Goal: Book appointment/travel/reservation

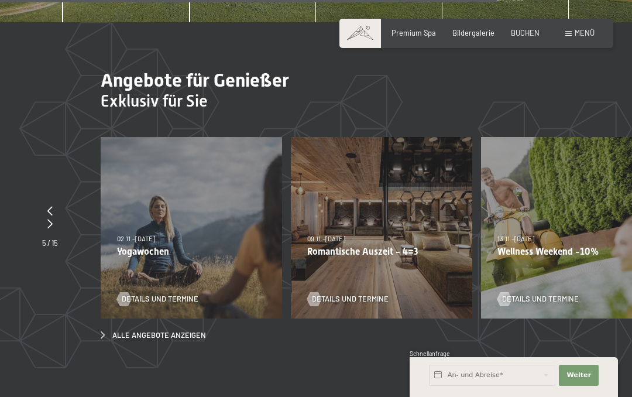
scroll to position [3694, 0]
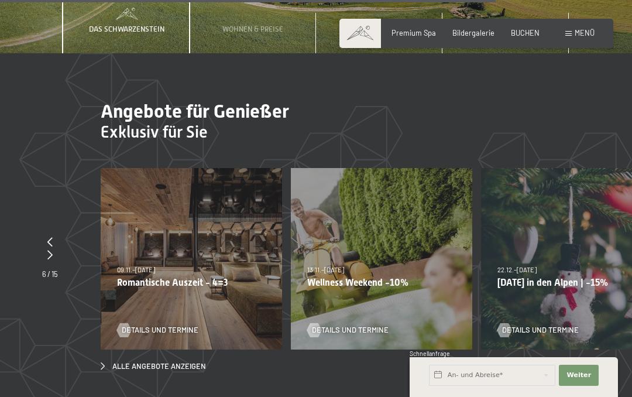
click at [557, 178] on div "22.12.–[DATE] 22.12.–[DATE] [DATE] in den Alpen | -15% Details und Termine" at bounding box center [571, 258] width 181 height 181
click at [617, 200] on div "22.12.–[DATE] 22.12.–[DATE] [DATE] in den Alpen | -15% Details und Termine" at bounding box center [571, 258] width 181 height 181
click at [48, 249] on div at bounding box center [50, 255] width 16 height 13
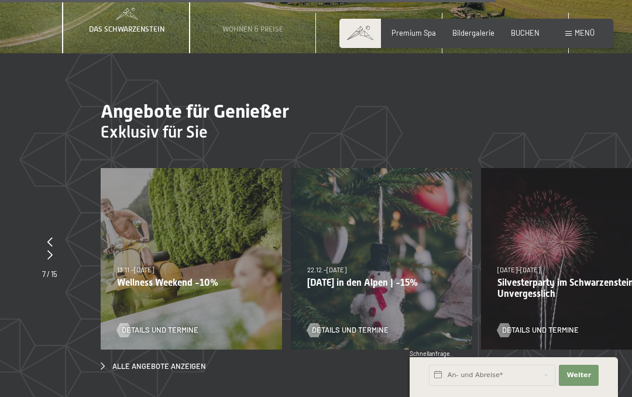
click at [47, 249] on div at bounding box center [49, 255] width 15 height 13
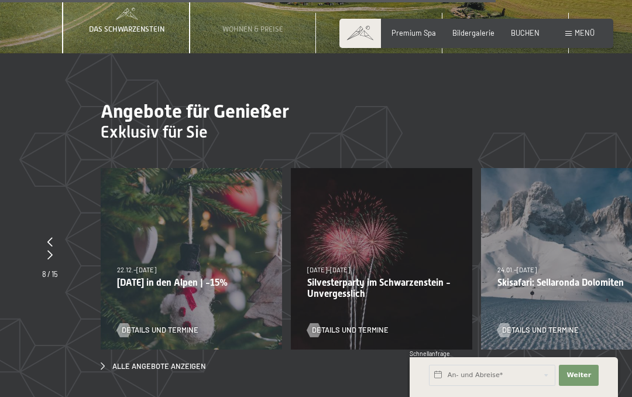
click at [52, 249] on div at bounding box center [50, 255] width 16 height 13
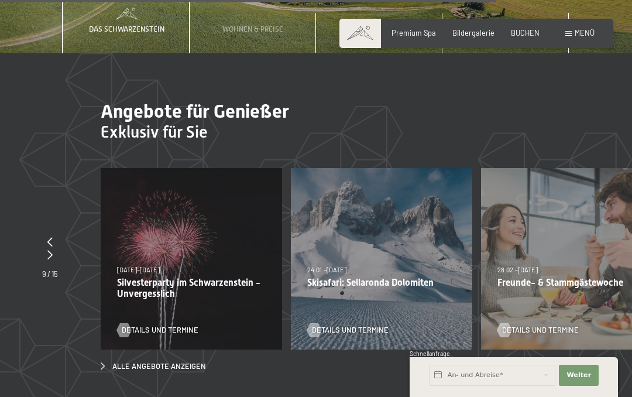
click at [50, 250] on icon at bounding box center [49, 254] width 5 height 9
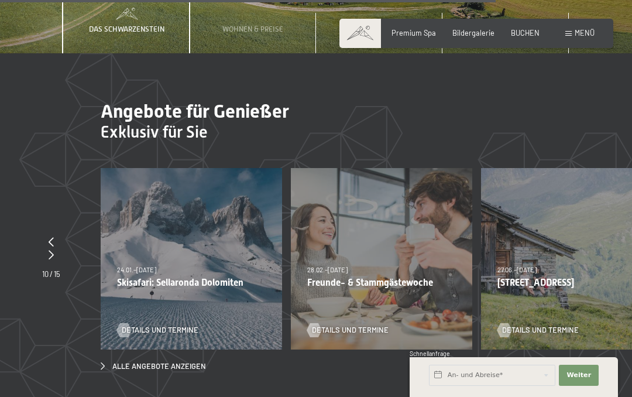
click at [51, 249] on div at bounding box center [51, 255] width 18 height 13
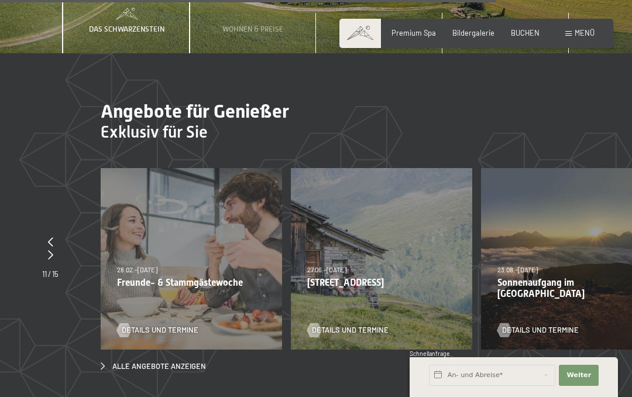
click at [56, 249] on div at bounding box center [50, 255] width 16 height 13
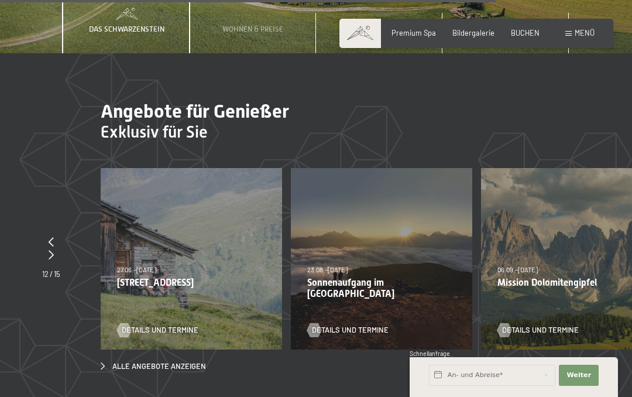
click at [54, 249] on div at bounding box center [51, 255] width 18 height 13
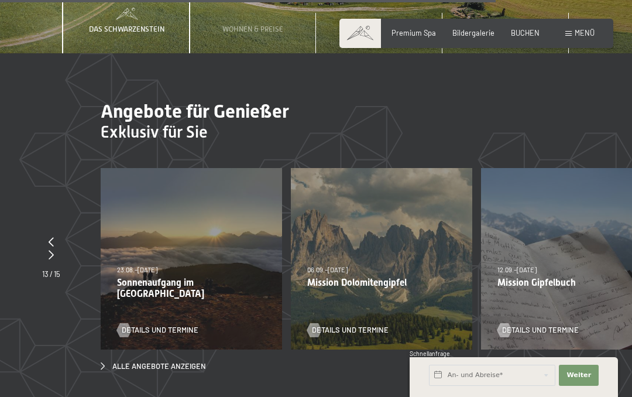
click at [56, 249] on div at bounding box center [51, 255] width 18 height 13
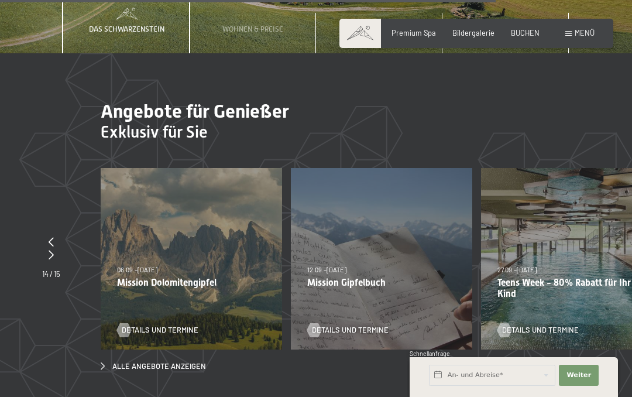
click at [55, 249] on div at bounding box center [51, 255] width 18 height 13
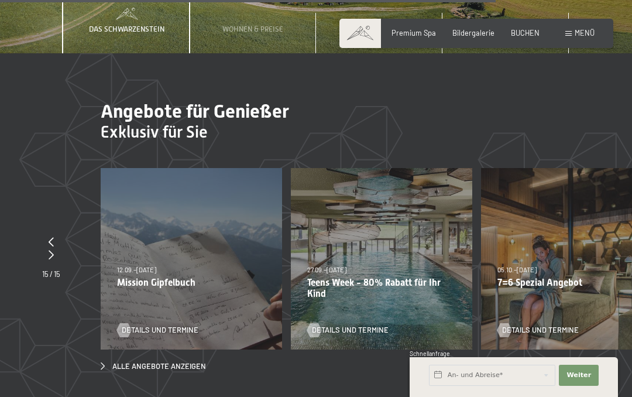
click at [52, 249] on div at bounding box center [51, 255] width 18 height 13
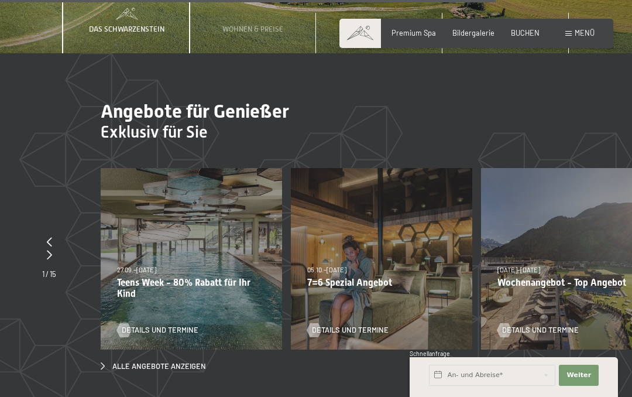
click at [53, 249] on div at bounding box center [49, 255] width 14 height 13
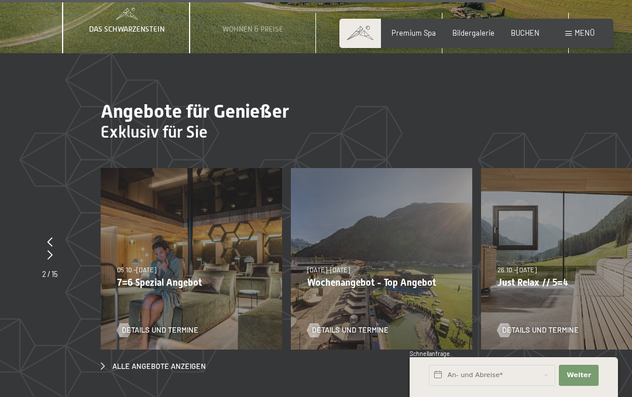
click at [509, 323] on div at bounding box center [504, 330] width 8 height 14
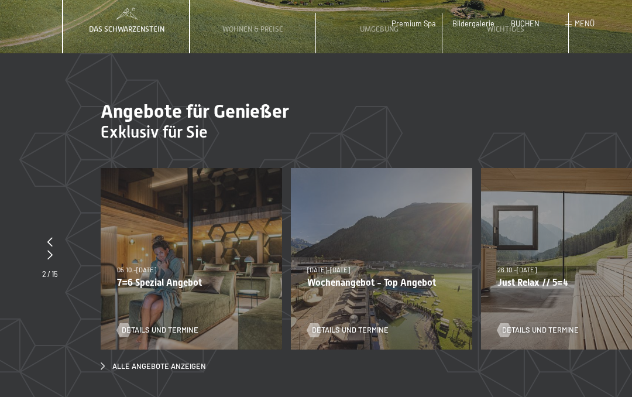
scroll to position [0, 0]
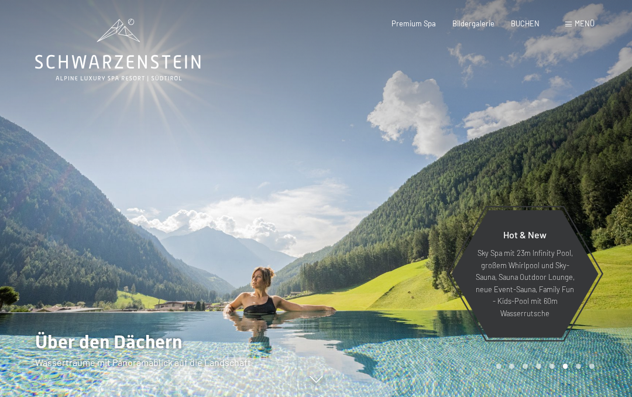
click at [593, 20] on span "Menü" at bounding box center [585, 23] width 20 height 9
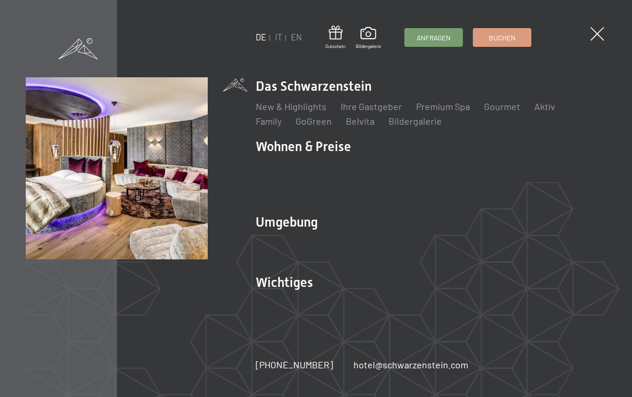
click at [379, 167] on link "Zimmer & Preise" at bounding box center [380, 166] width 68 height 11
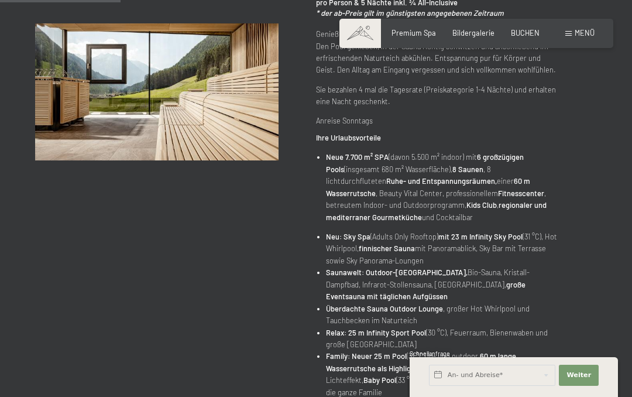
scroll to position [211, 0]
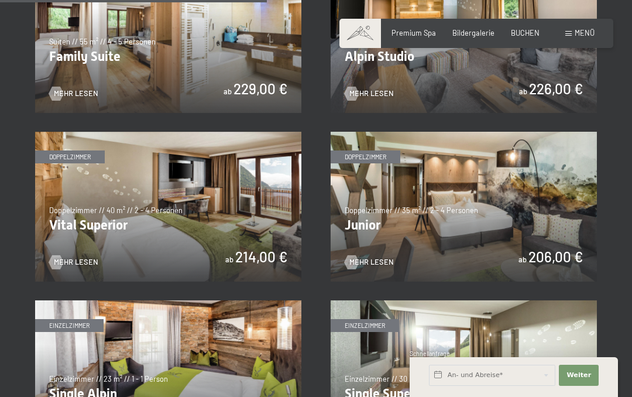
scroll to position [1165, 0]
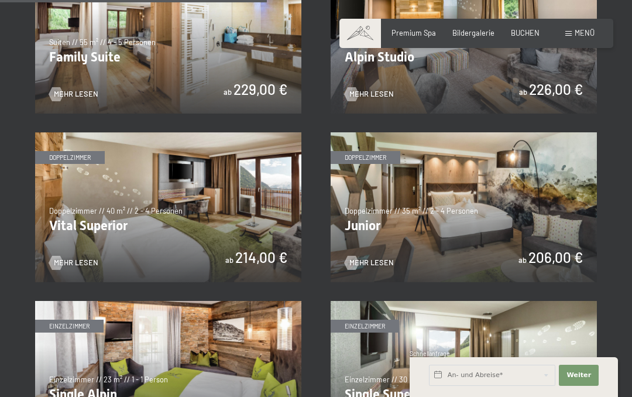
click at [499, 197] on img at bounding box center [464, 207] width 266 height 150
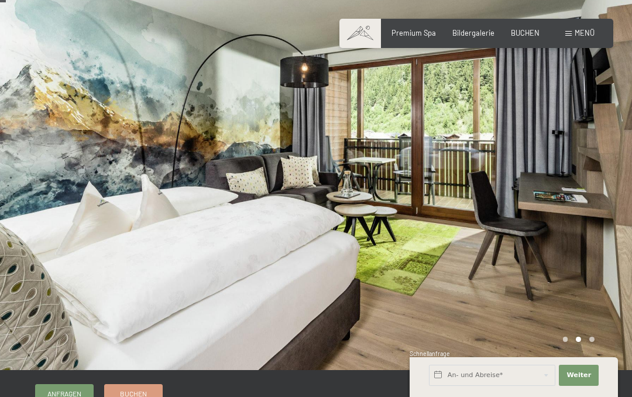
scroll to position [3, 0]
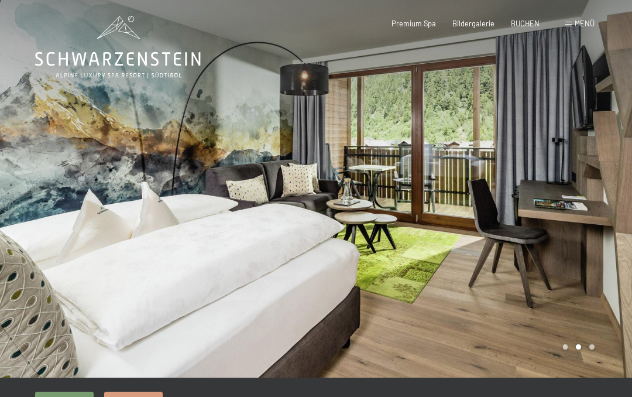
click at [585, 201] on div at bounding box center [474, 187] width 316 height 380
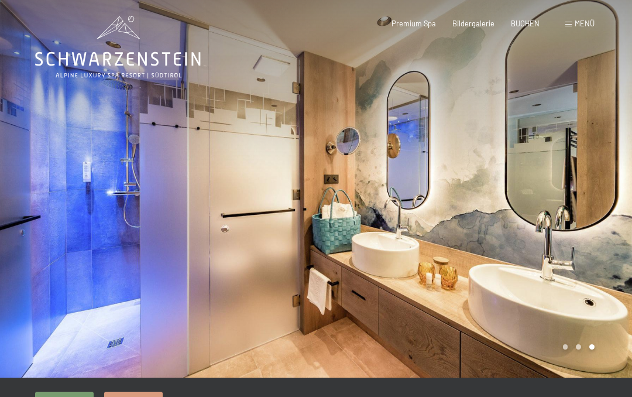
click at [595, 215] on div at bounding box center [474, 187] width 316 height 380
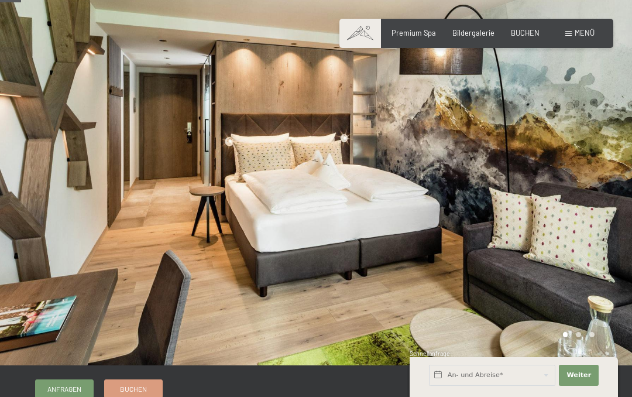
scroll to position [0, 0]
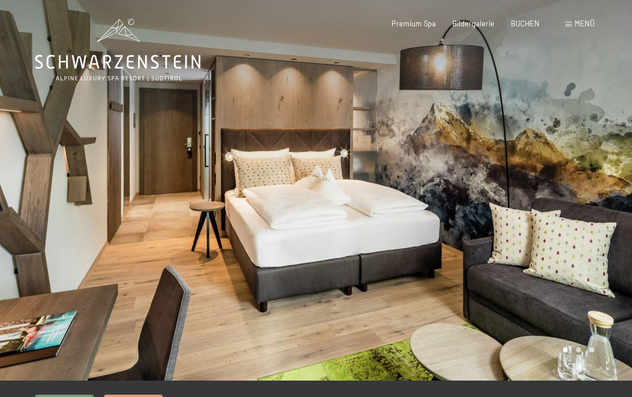
click at [588, 157] on div at bounding box center [474, 190] width 316 height 380
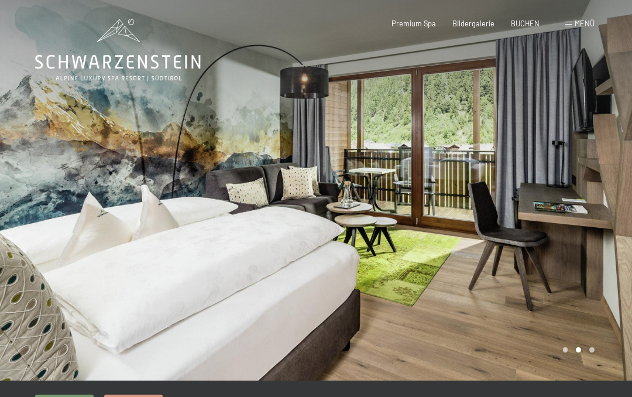
click at [582, 160] on div at bounding box center [474, 190] width 316 height 380
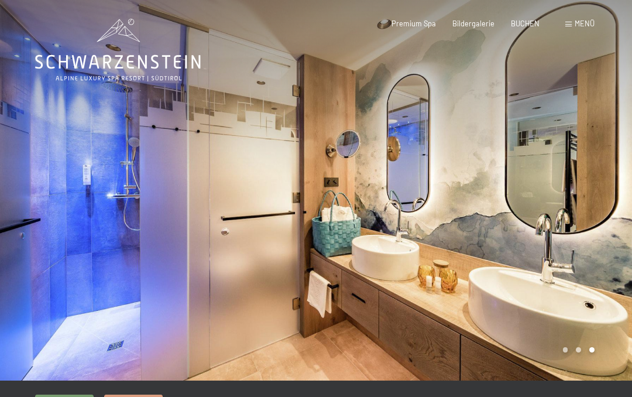
click at [571, 169] on div at bounding box center [474, 190] width 316 height 380
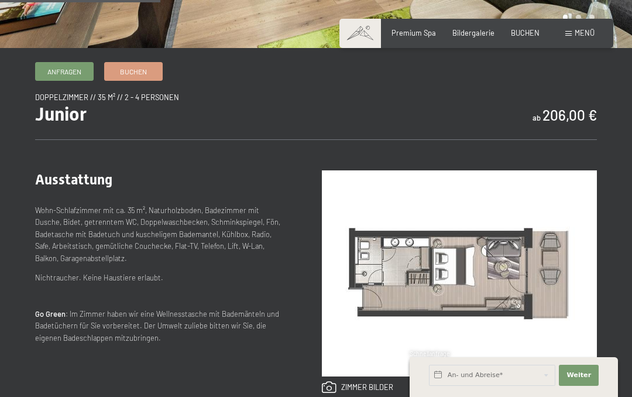
scroll to position [253, 0]
